Goal: Task Accomplishment & Management: Use online tool/utility

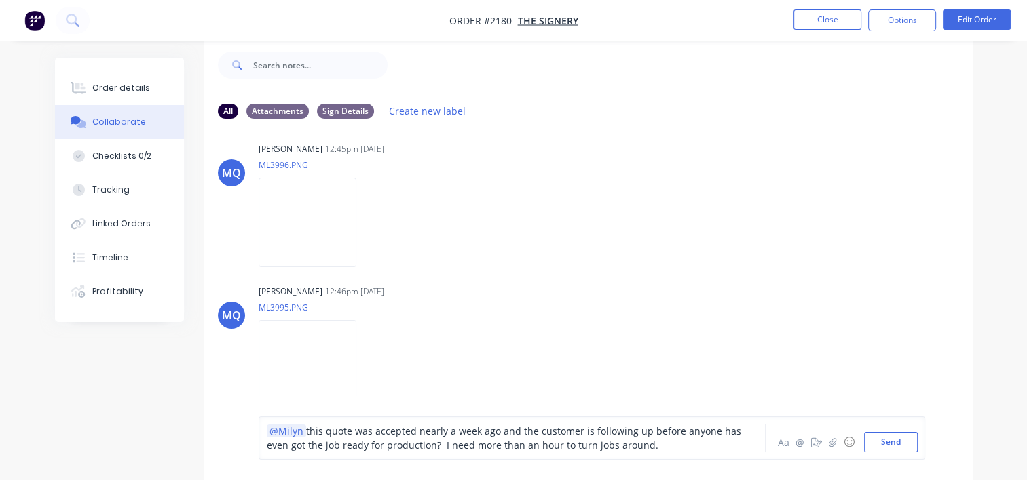
scroll to position [871, 0]
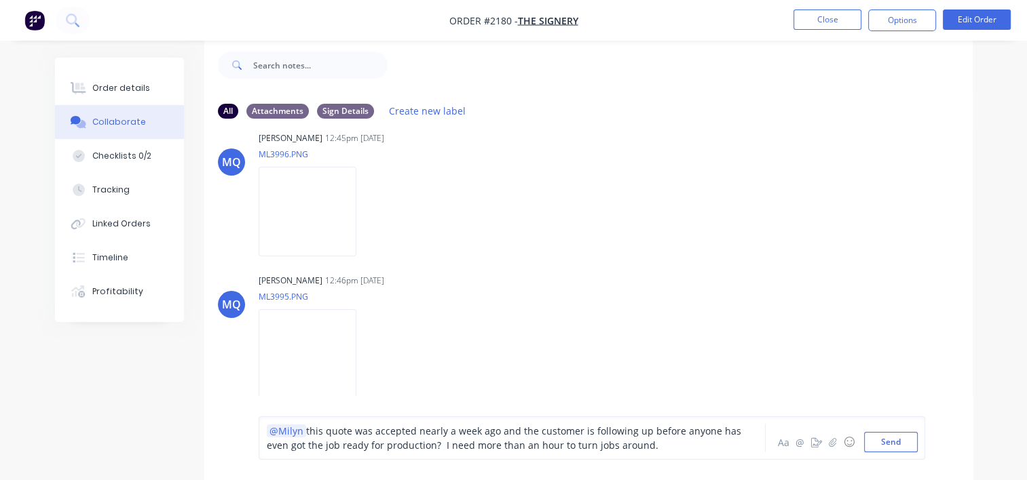
click at [651, 446] on div "@Milyn this quote was accepted nearly a week ago and the customer is following …" at bounding box center [511, 438] width 488 height 28
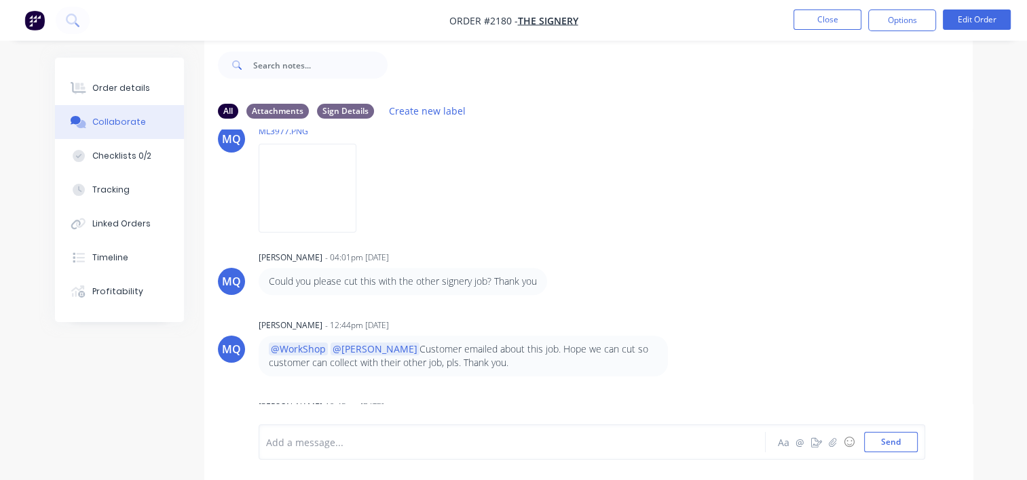
scroll to position [0, 0]
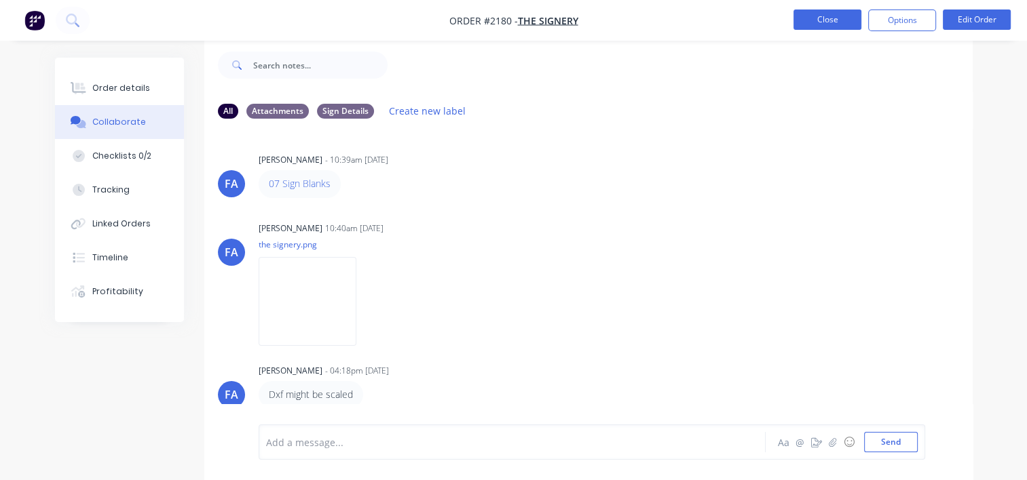
click at [807, 27] on button "Close" at bounding box center [827, 19] width 68 height 20
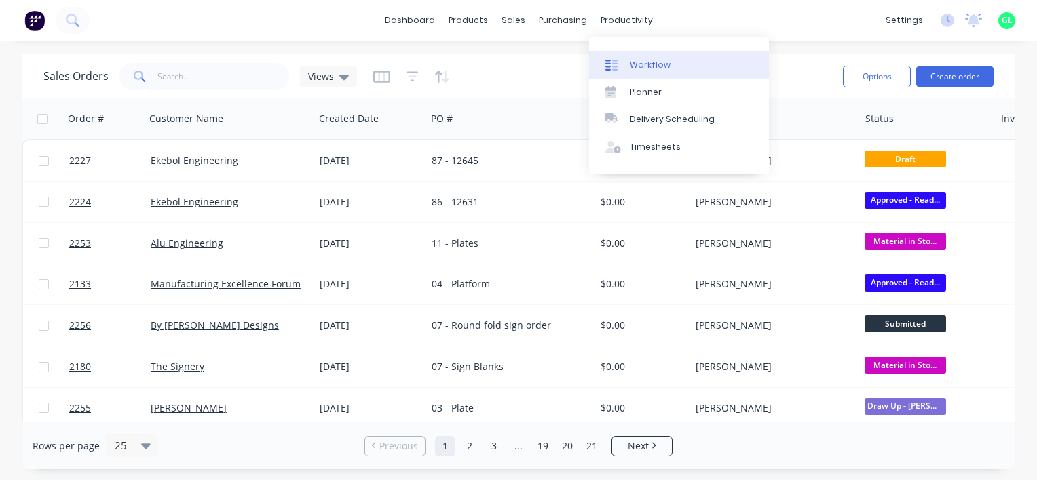
click at [647, 73] on link "Workflow" at bounding box center [679, 64] width 180 height 27
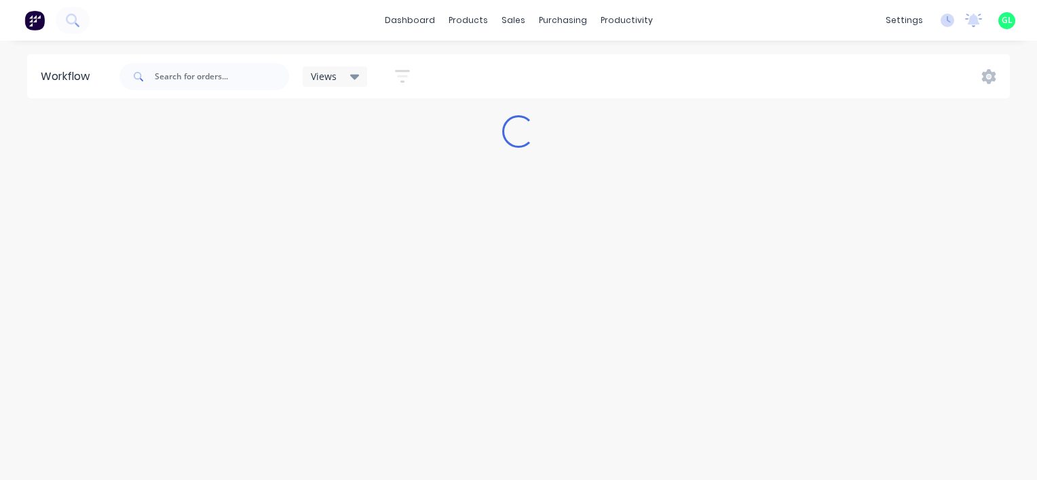
click at [933, 191] on div "Workflow Views Save new view None (Default) edit [PERSON_NAME] edit [PERSON_NAM…" at bounding box center [518, 253] width 1037 height 399
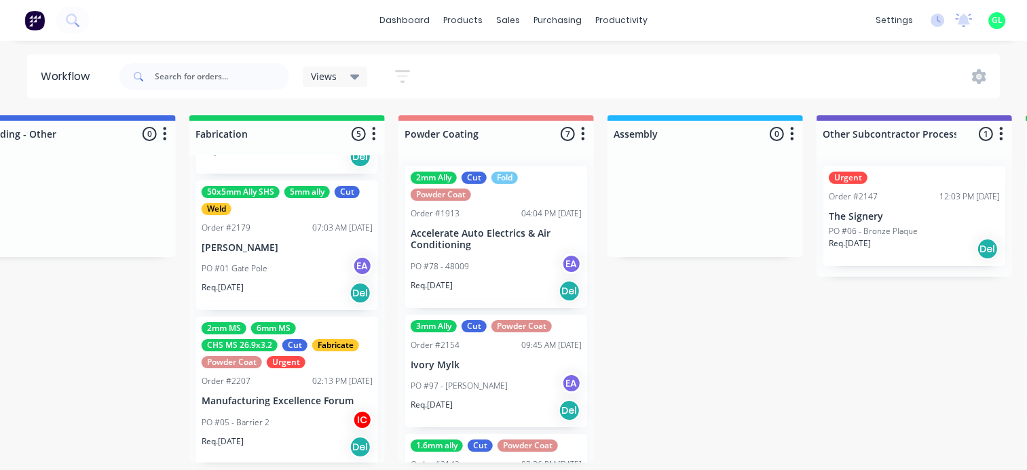
scroll to position [366, 0]
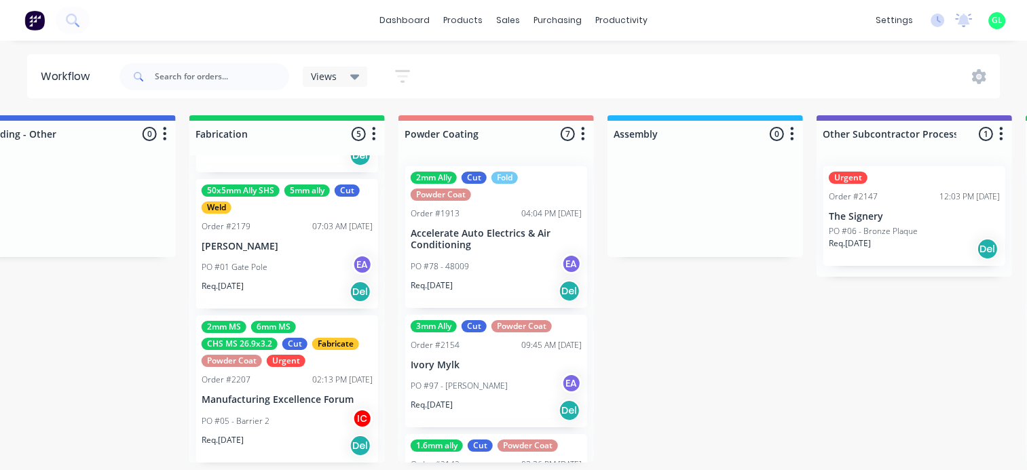
click at [284, 416] on div "PO #05 - Barrier 2 IC" at bounding box center [287, 421] width 171 height 26
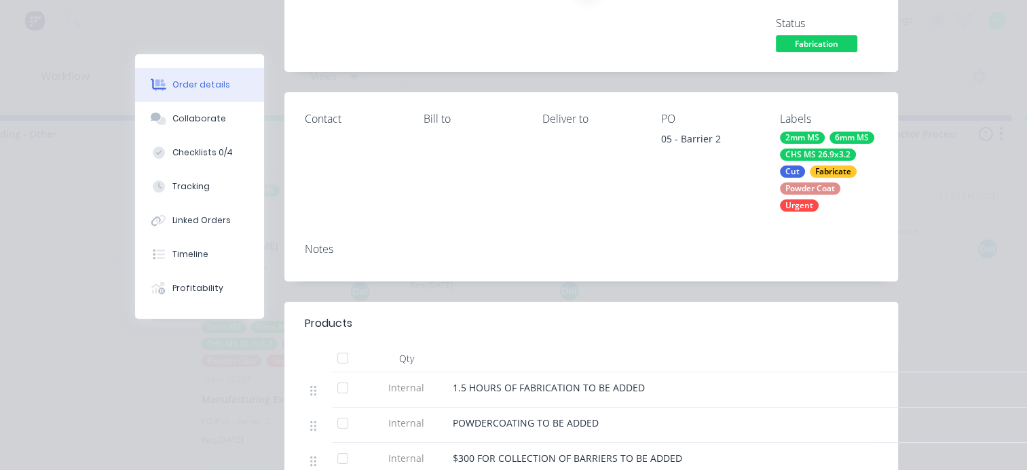
scroll to position [24, 0]
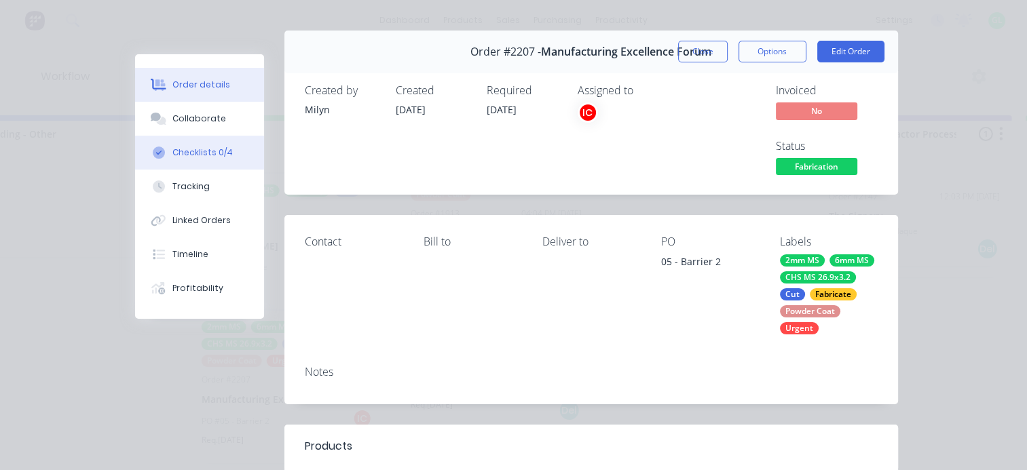
click at [199, 149] on div "Checklists 0/4" at bounding box center [202, 153] width 60 height 12
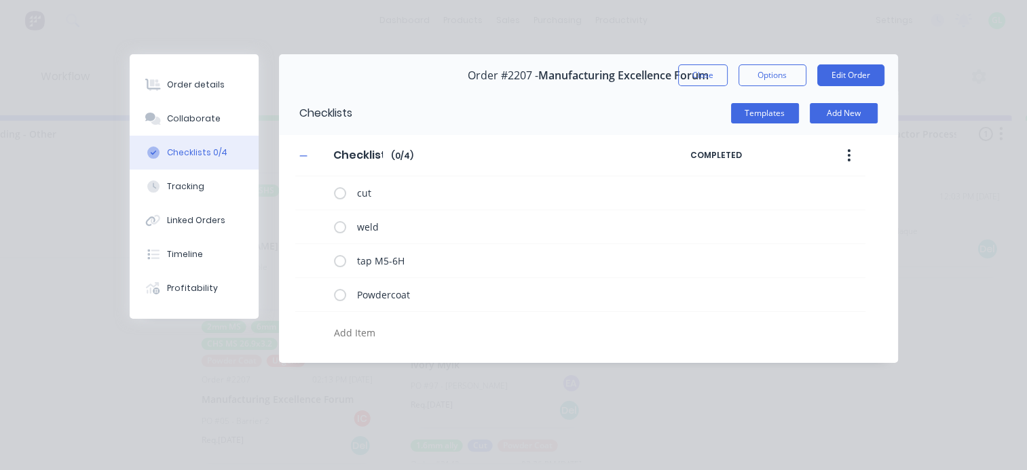
scroll to position [0, 0]
click at [208, 123] on div "Collaborate" at bounding box center [194, 119] width 54 height 12
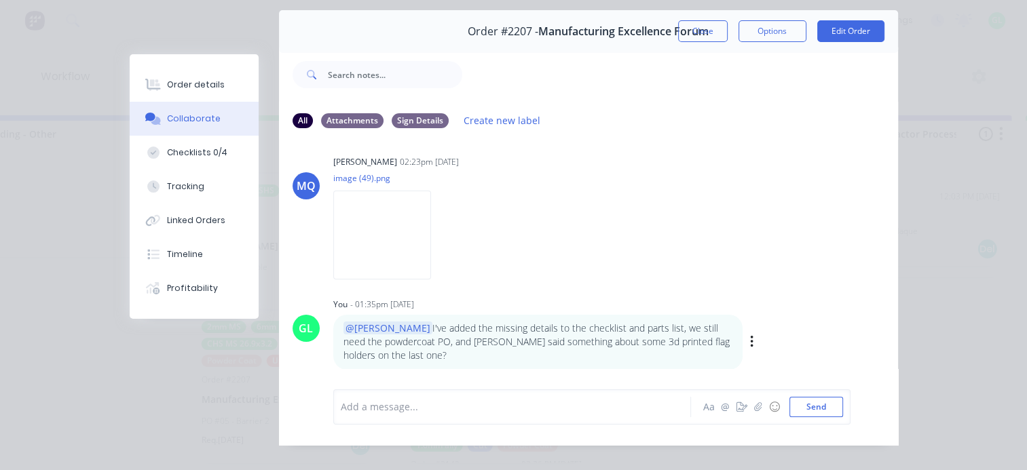
scroll to position [68, 0]
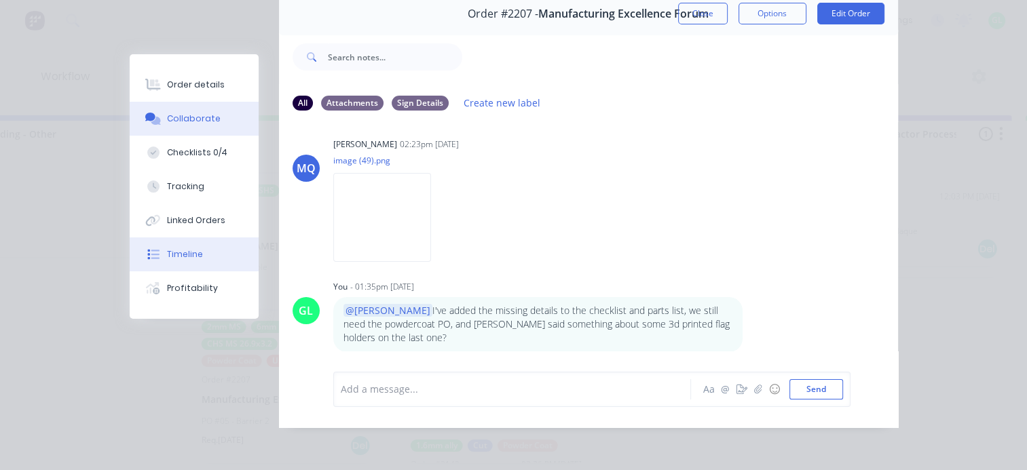
click at [197, 252] on button "Timeline" at bounding box center [194, 254] width 129 height 34
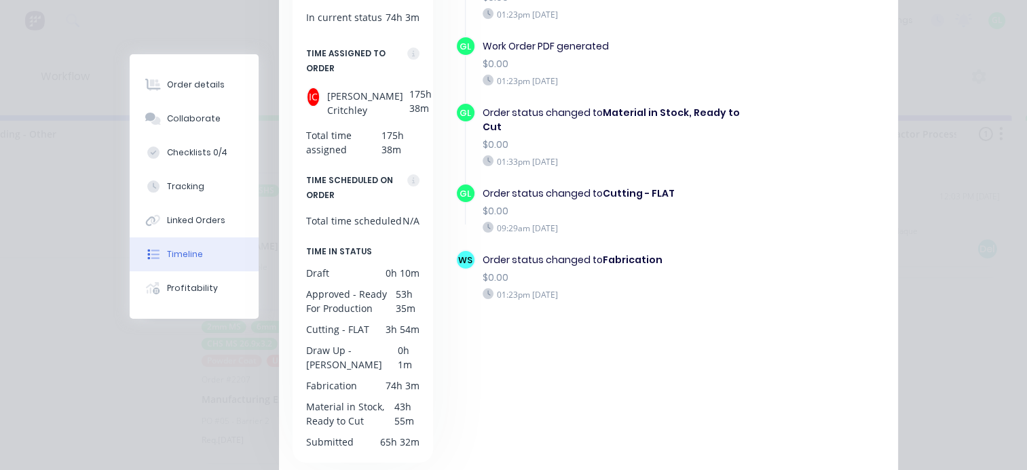
scroll to position [271, 0]
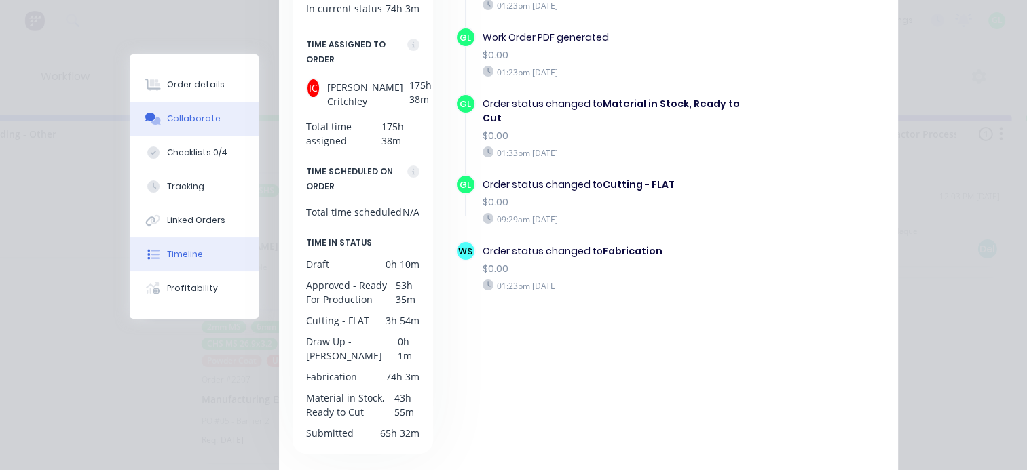
click at [195, 123] on div "Collaborate" at bounding box center [194, 119] width 54 height 12
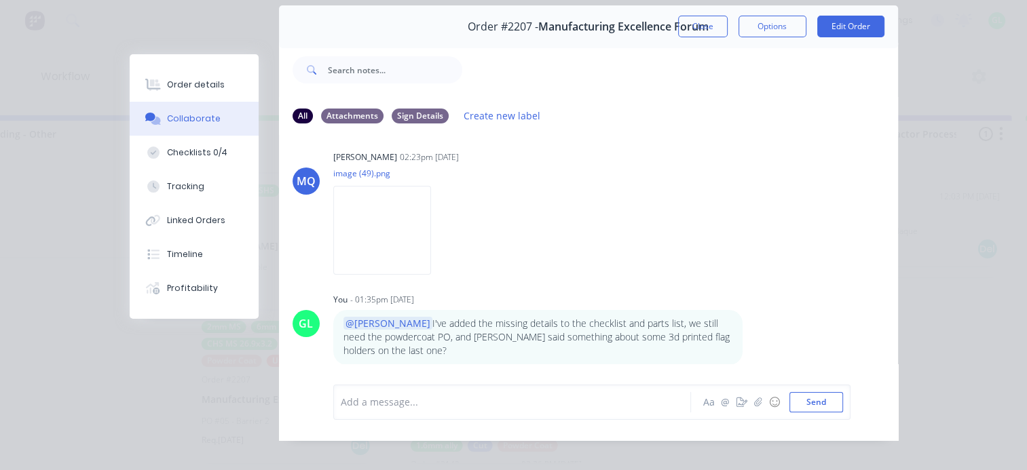
scroll to position [71, 0]
